Goal: Browse casually

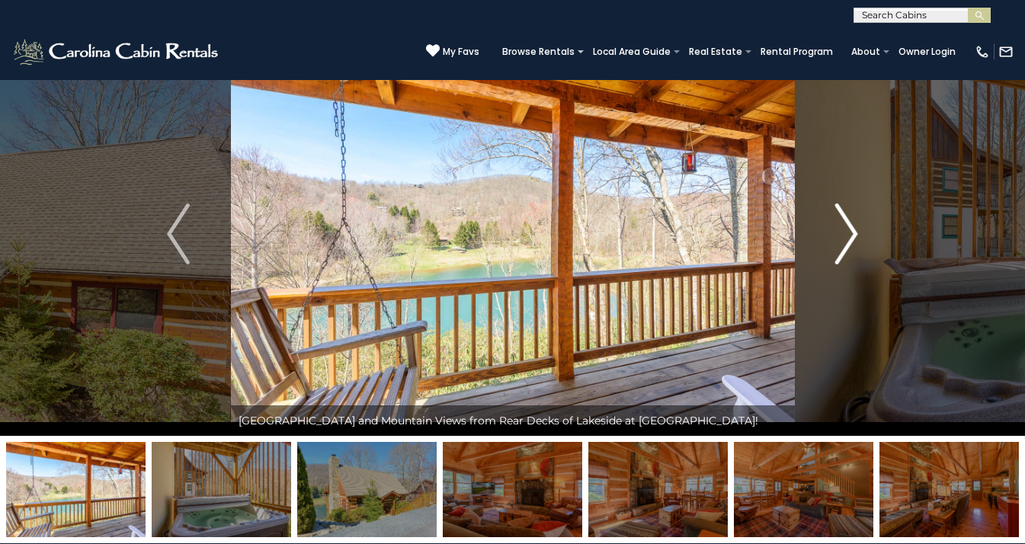
click at [849, 229] on img "Next" at bounding box center [846, 233] width 23 height 61
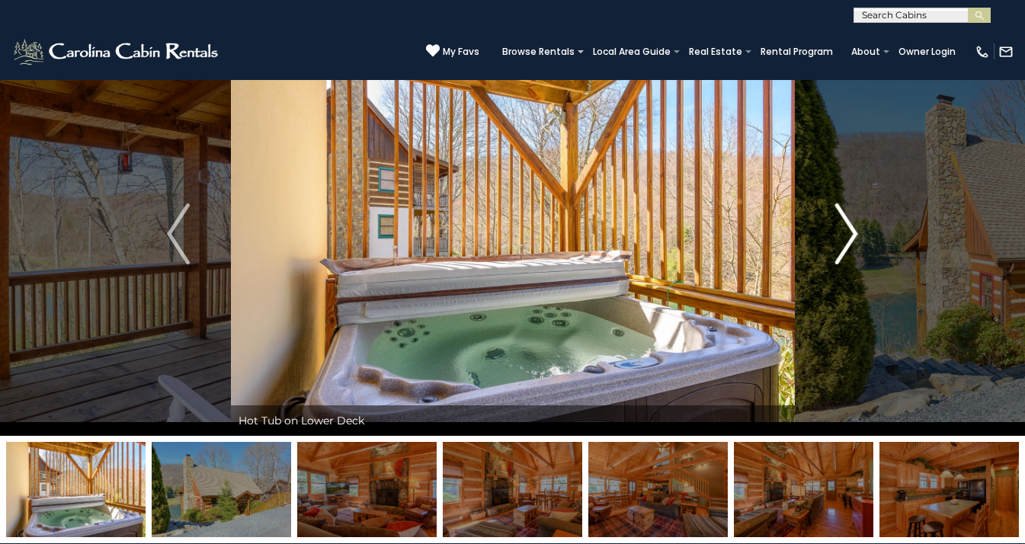
click at [849, 229] on img "Next" at bounding box center [846, 233] width 23 height 61
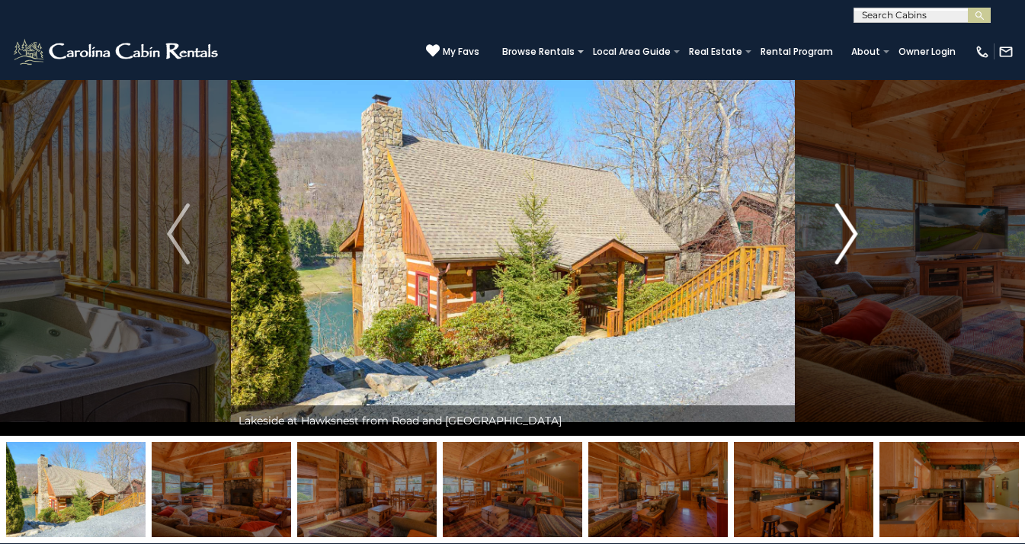
click at [849, 229] on img "Next" at bounding box center [846, 233] width 23 height 61
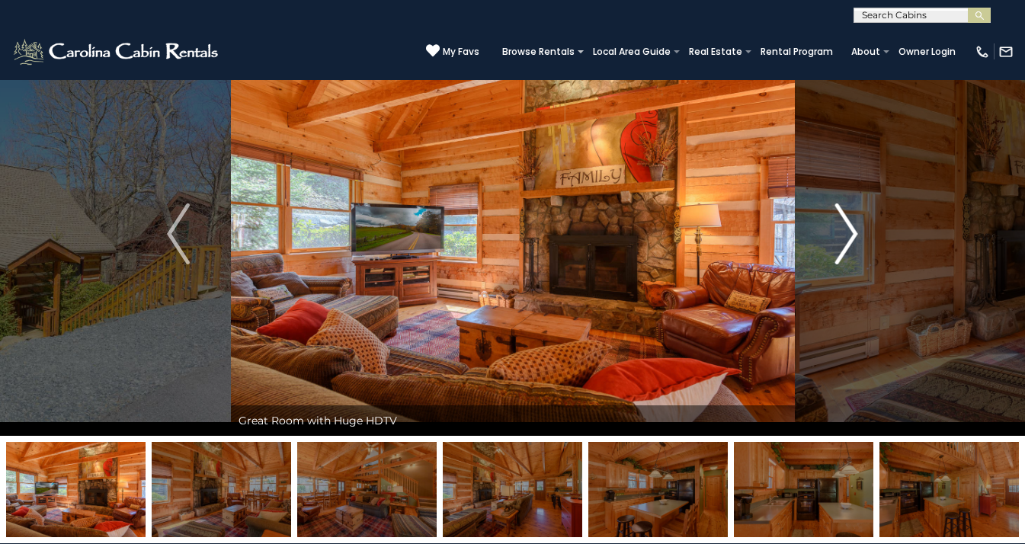
click at [849, 229] on img "Next" at bounding box center [846, 233] width 23 height 61
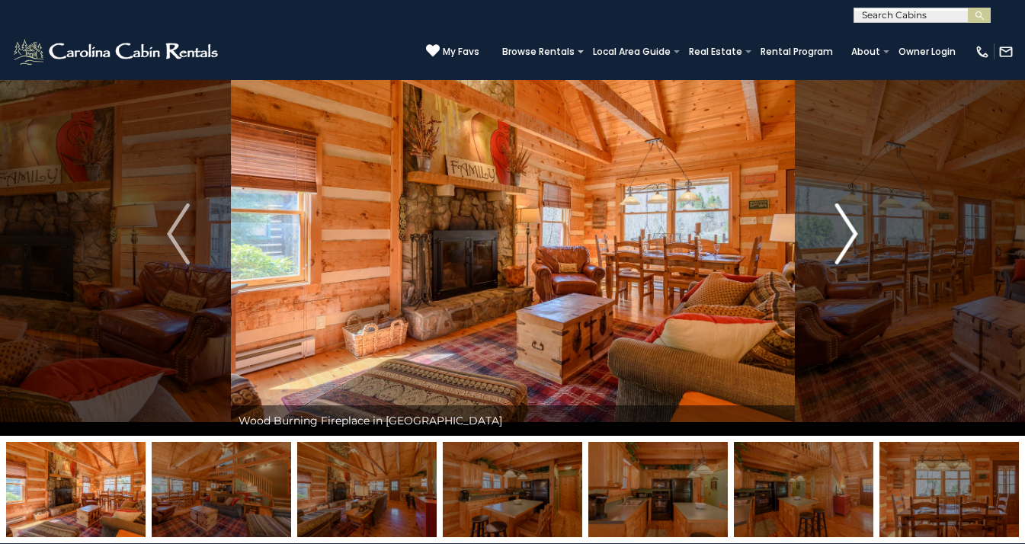
click at [849, 229] on img "Next" at bounding box center [846, 233] width 23 height 61
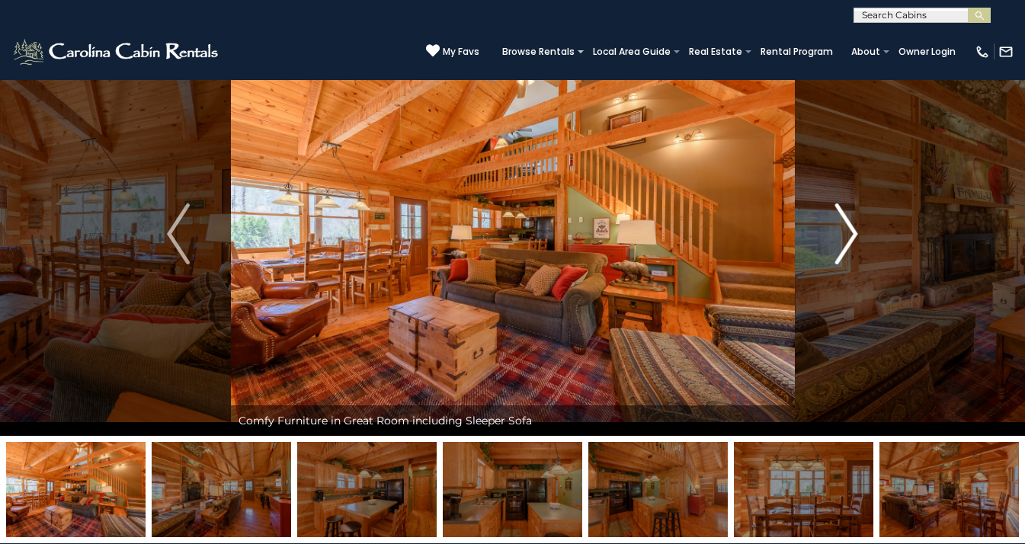
click at [849, 229] on img "Next" at bounding box center [846, 233] width 23 height 61
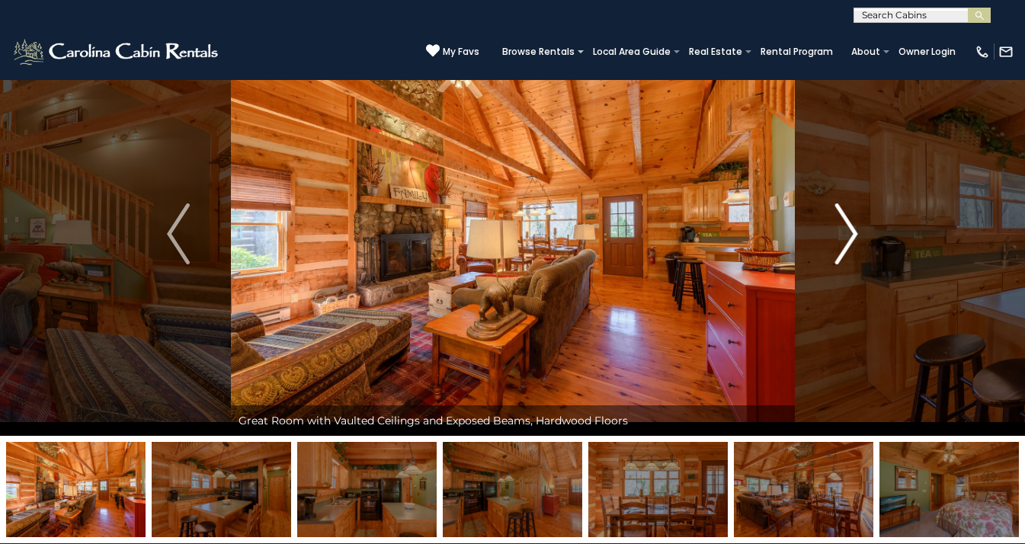
click at [849, 229] on img "Next" at bounding box center [846, 233] width 23 height 61
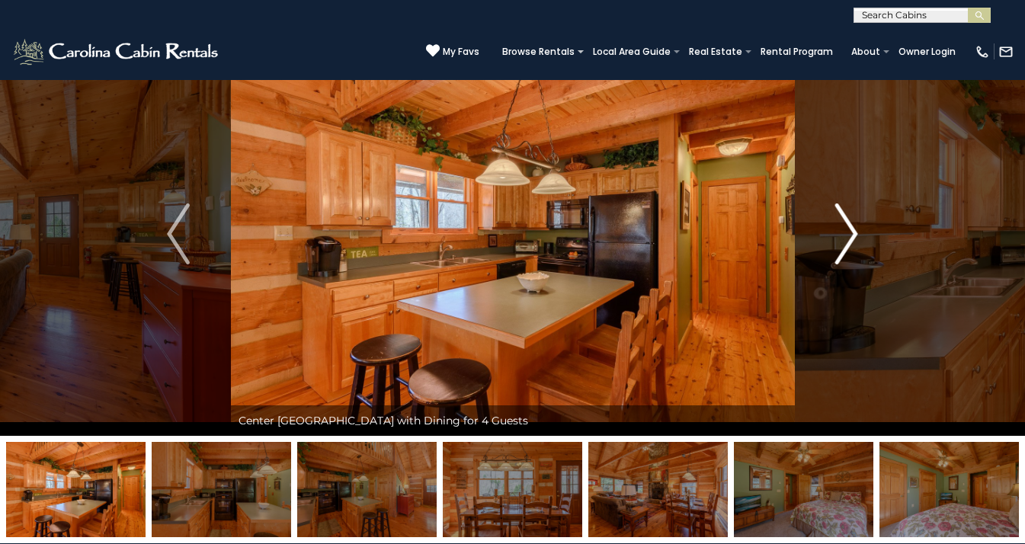
click at [849, 229] on img "Next" at bounding box center [846, 233] width 23 height 61
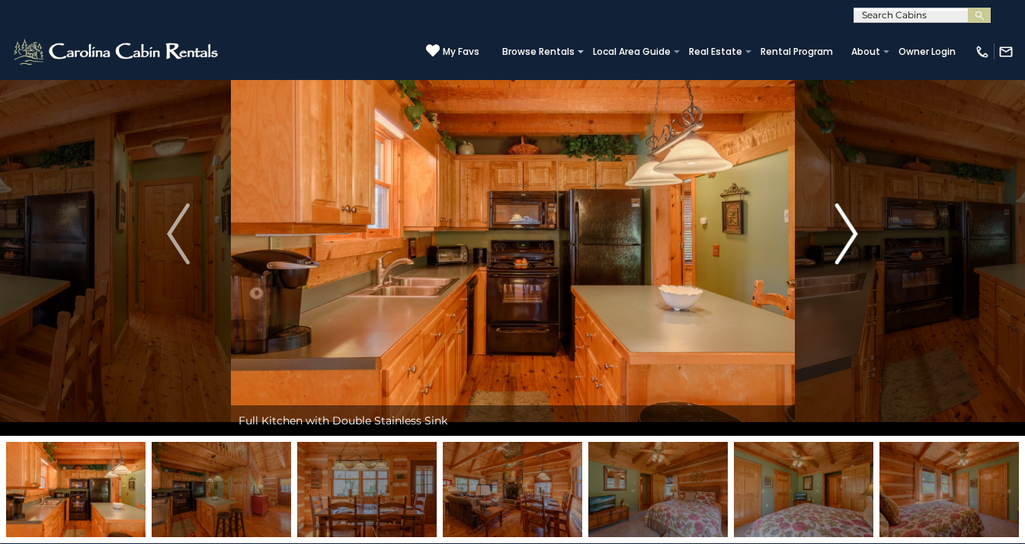
click at [849, 229] on img "Next" at bounding box center [846, 233] width 23 height 61
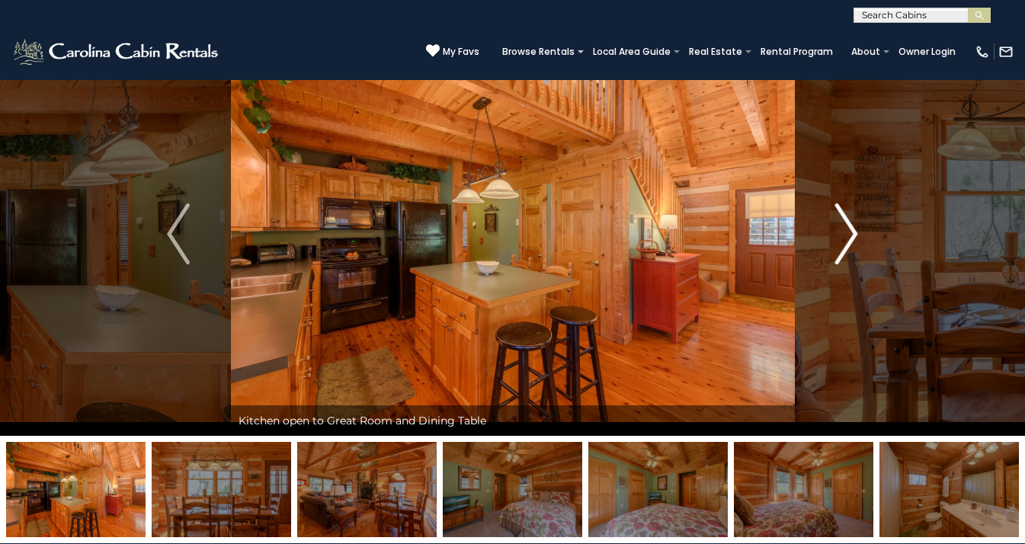
click at [849, 229] on img "Next" at bounding box center [846, 233] width 23 height 61
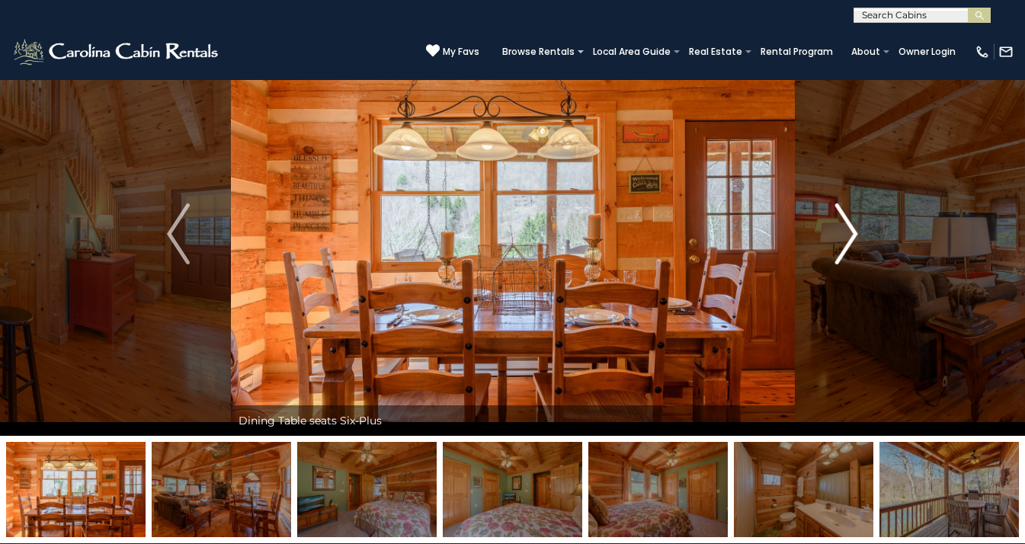
click at [849, 229] on img "Next" at bounding box center [846, 233] width 23 height 61
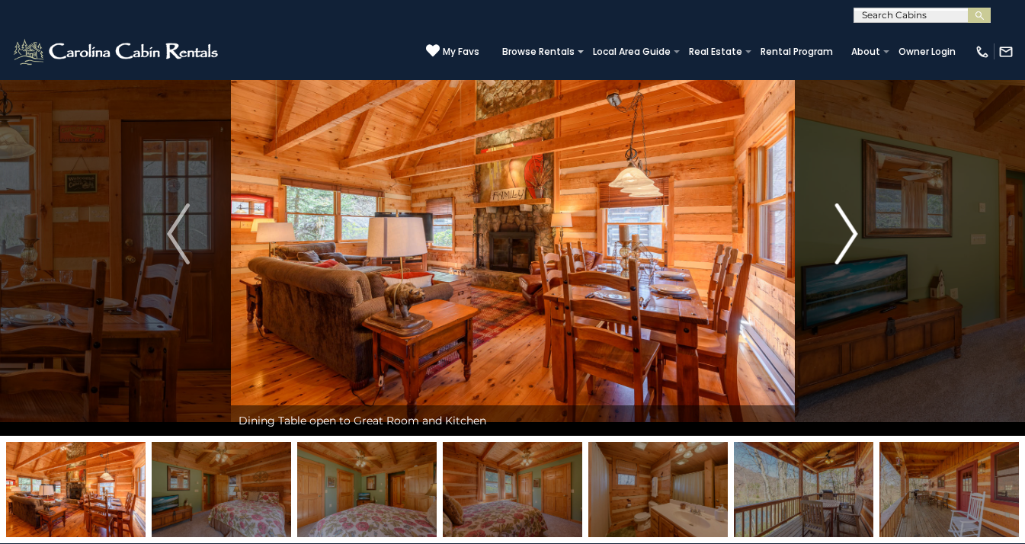
click at [849, 229] on img "Next" at bounding box center [846, 233] width 23 height 61
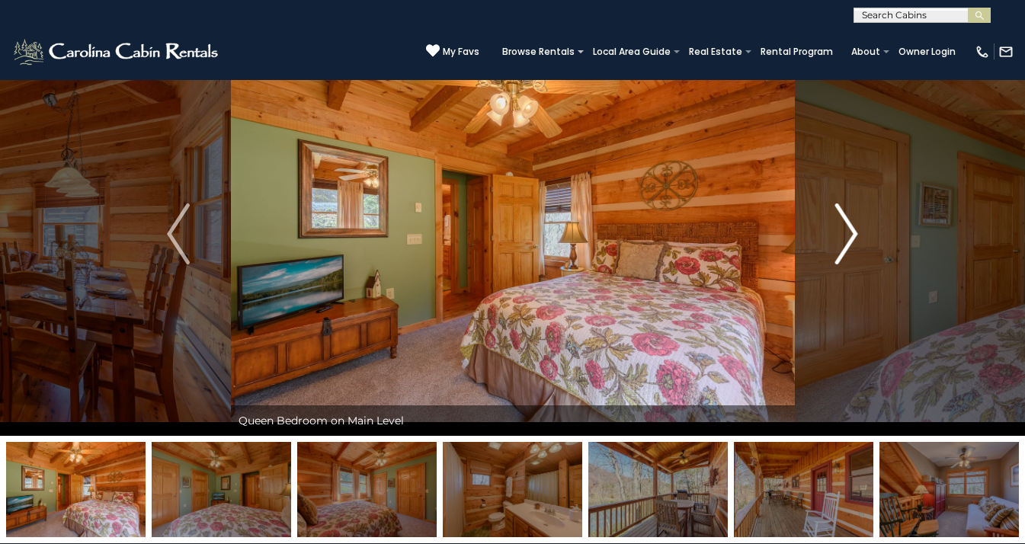
click at [849, 229] on img "Next" at bounding box center [846, 233] width 23 height 61
